Goal: Information Seeking & Learning: Learn about a topic

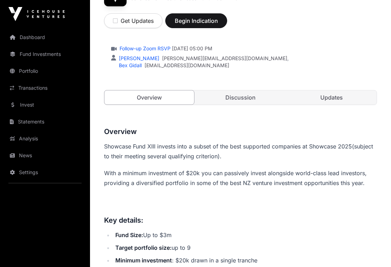
scroll to position [144, 0]
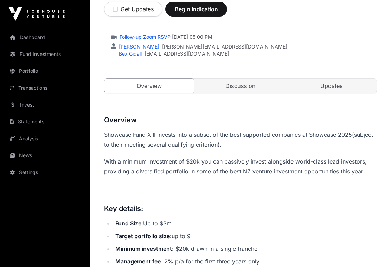
click at [237, 86] on link "Discussion" at bounding box center [241, 86] width 90 height 14
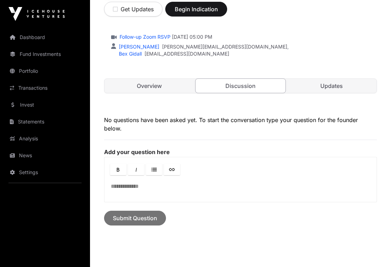
scroll to position [140, 0]
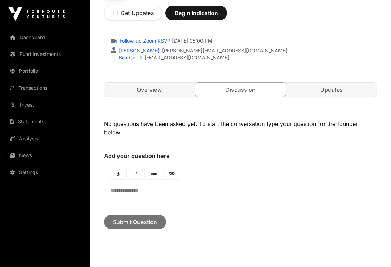
click at [152, 92] on link "Overview" at bounding box center [150, 90] width 90 height 14
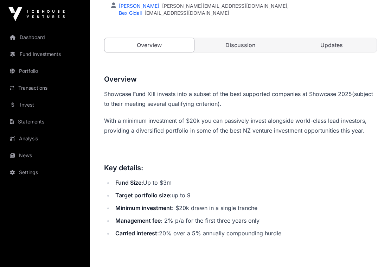
scroll to position [177, 0]
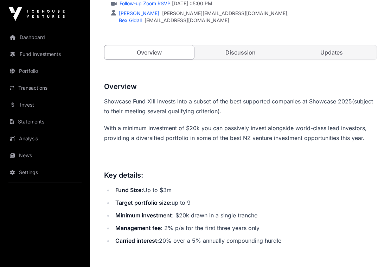
click at [326, 50] on link "Updates" at bounding box center [332, 53] width 90 height 14
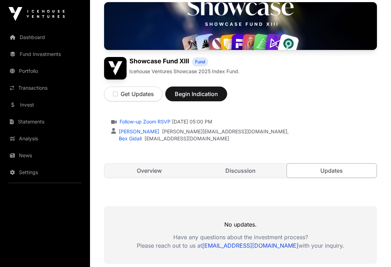
scroll to position [93, 0]
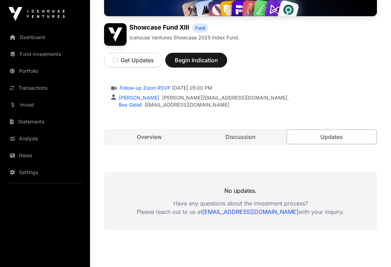
click at [152, 138] on link "Overview" at bounding box center [150, 137] width 90 height 14
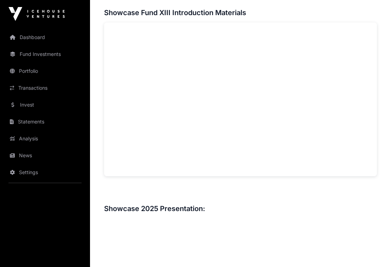
scroll to position [456, 0]
